Goal: Check status: Check status

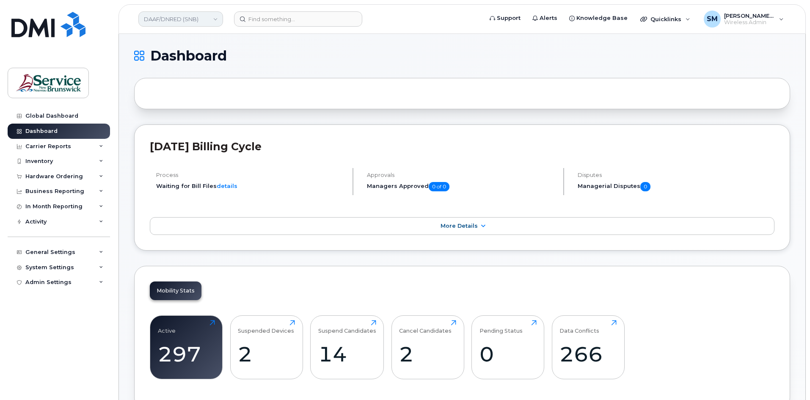
click at [201, 22] on link "DAAF/DNRED (SNB)" at bounding box center [180, 18] width 85 height 15
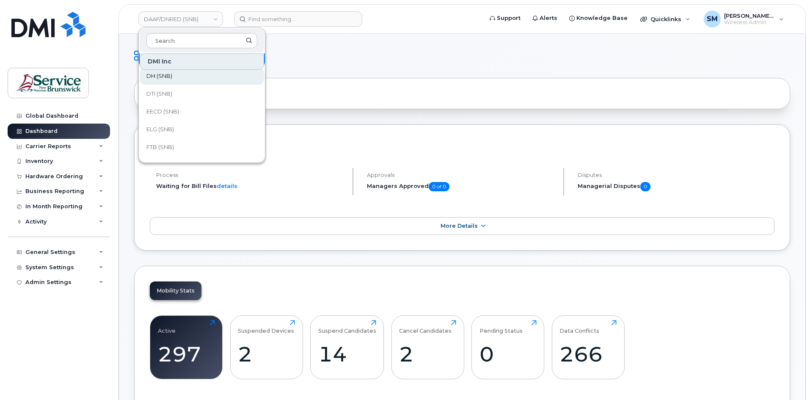
scroll to position [42, 0]
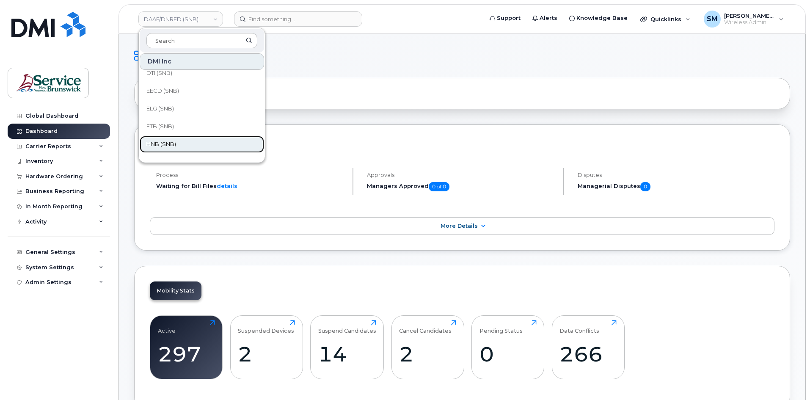
click at [168, 143] on span "HNB (SNB)" at bounding box center [161, 144] width 30 height 8
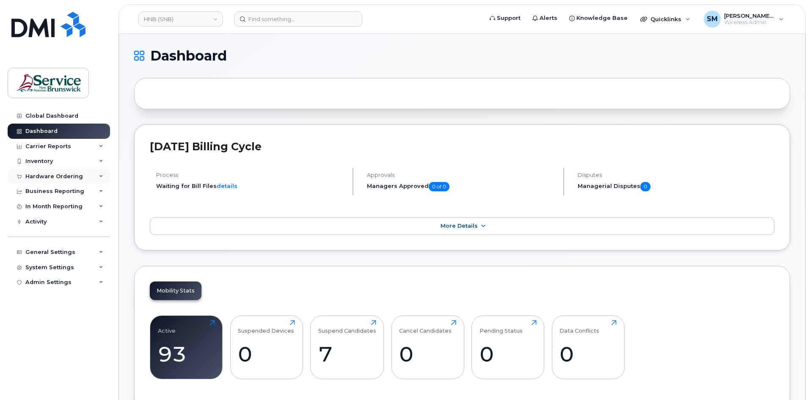
click at [80, 176] on div "Hardware Ordering" at bounding box center [54, 176] width 58 height 7
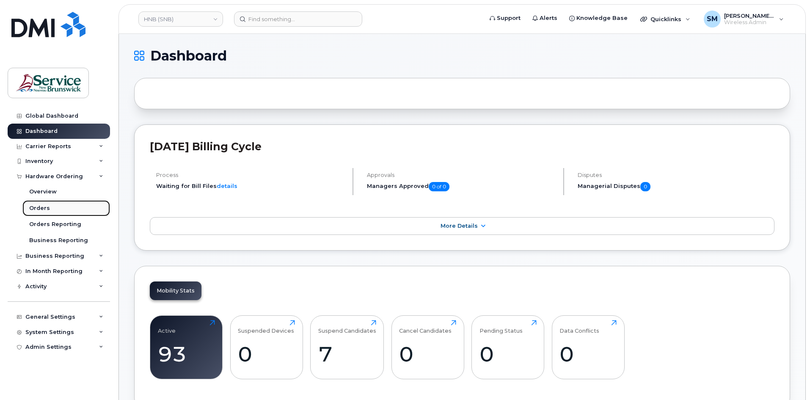
click at [83, 210] on link "Orders" at bounding box center [66, 208] width 88 height 16
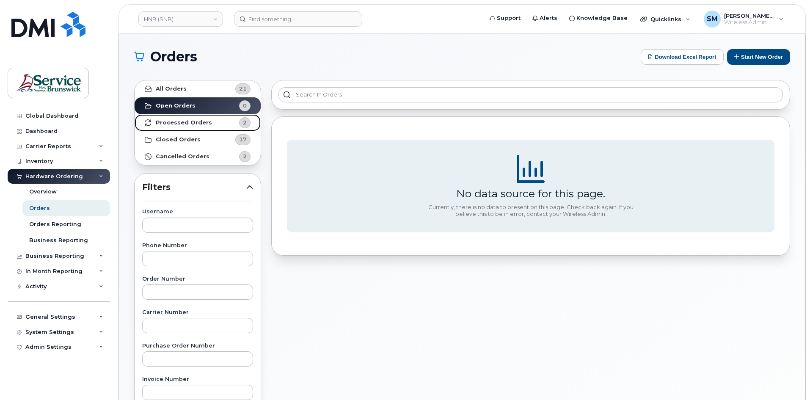
click at [193, 125] on strong "Processed Orders" at bounding box center [184, 122] width 56 height 7
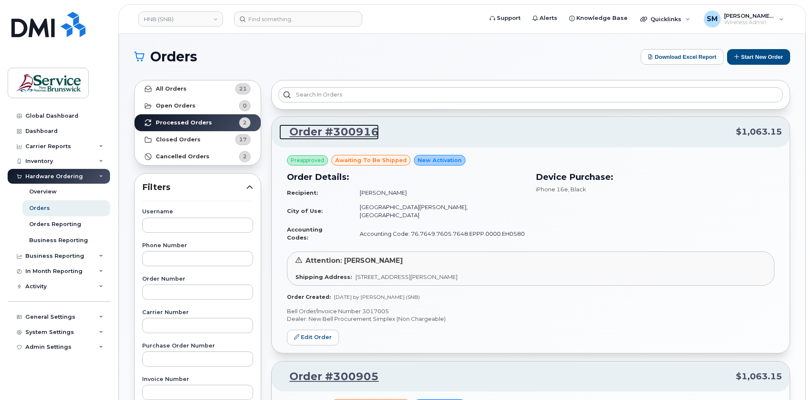
click at [363, 127] on link "Order #300916" at bounding box center [328, 131] width 99 height 15
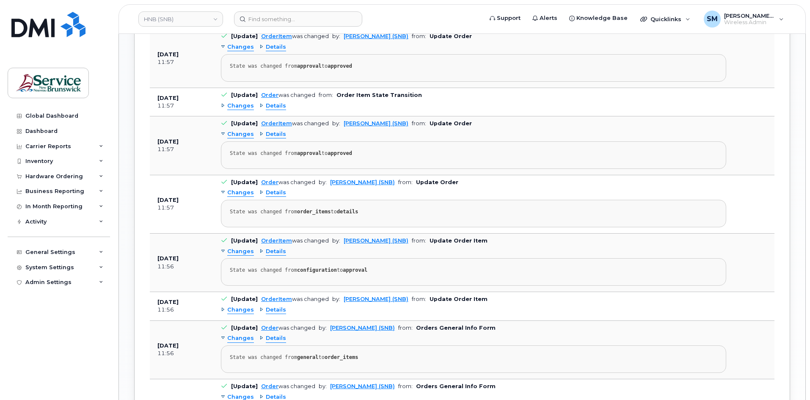
scroll to position [593, 0]
